Goal: Task Accomplishment & Management: Use online tool/utility

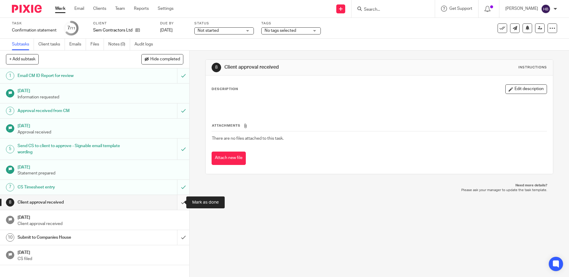
click at [174, 202] on input "submit" at bounding box center [94, 202] width 189 height 15
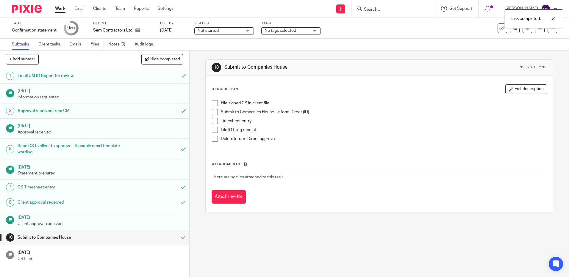
click at [213, 101] on span at bounding box center [215, 103] width 6 height 6
click at [213, 113] on span at bounding box center [215, 112] width 6 height 6
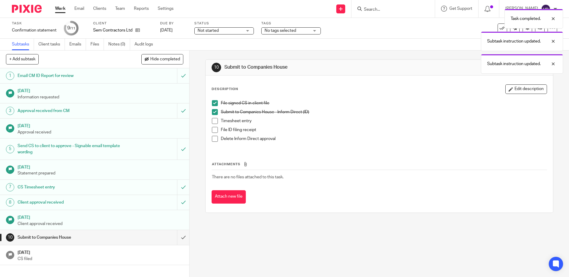
click at [213, 121] on span at bounding box center [215, 121] width 6 height 6
